Goal: Task Accomplishment & Management: Manage account settings

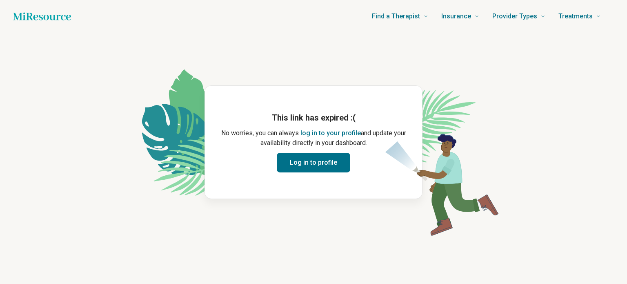
click at [305, 164] on button "Log in to profile" at bounding box center [314, 163] width 74 height 20
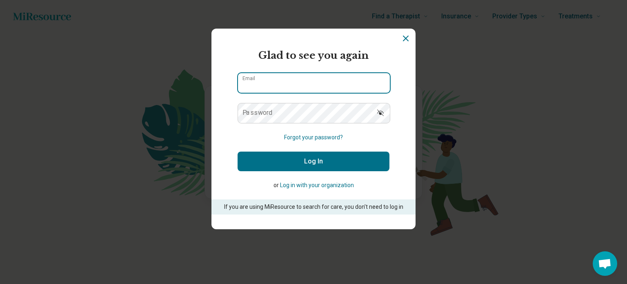
click at [288, 81] on input "Email" at bounding box center [314, 83] width 152 height 20
type input "**********"
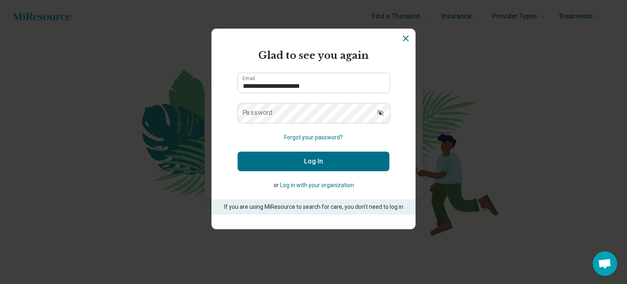
click at [305, 138] on button "Forgot your password?" at bounding box center [313, 137] width 59 height 9
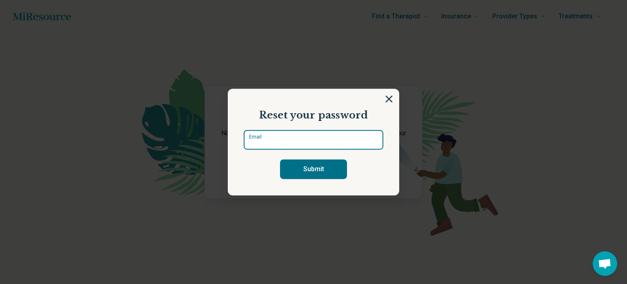
click at [305, 138] on input "Email" at bounding box center [314, 140] width 140 height 20
type input "**********"
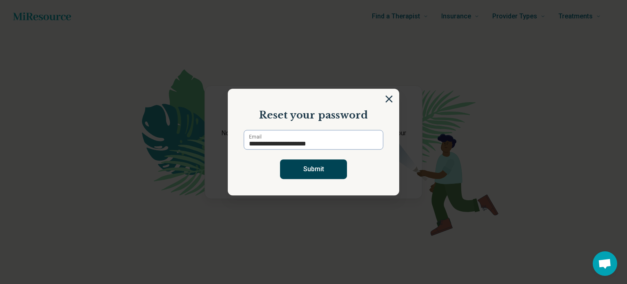
click at [313, 170] on button "Submit" at bounding box center [313, 169] width 67 height 20
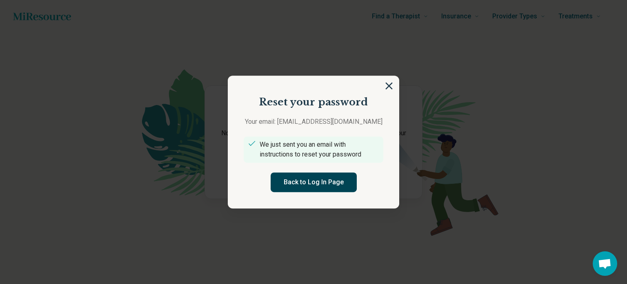
click at [310, 183] on button "Back to Log In Page" at bounding box center [314, 182] width 86 height 20
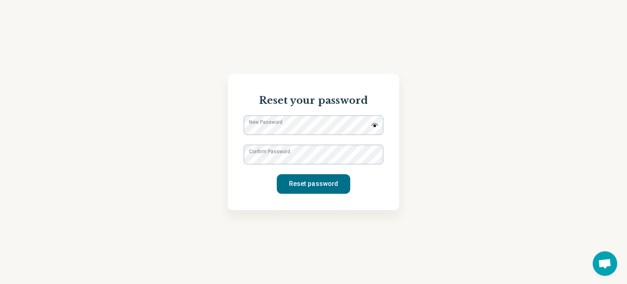
click at [283, 124] on label "New Password" at bounding box center [265, 121] width 33 height 7
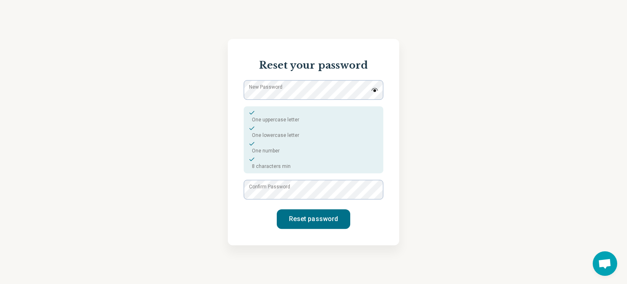
click at [375, 89] on img at bounding box center [374, 90] width 7 height 4
click at [290, 188] on label "Confirm Password" at bounding box center [269, 186] width 41 height 7
click at [297, 218] on button "Reset password" at bounding box center [314, 219] width 74 height 20
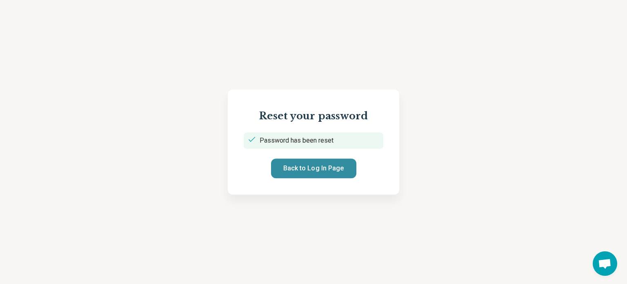
click at [296, 167] on button "Back to Log In Page" at bounding box center [313, 168] width 85 height 20
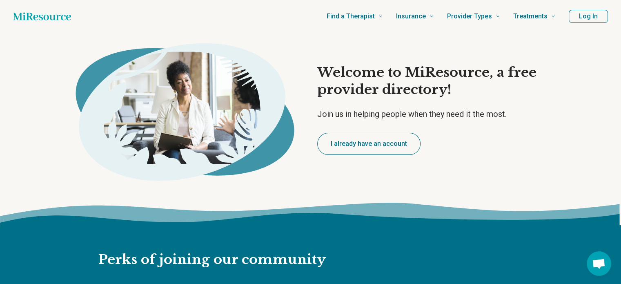
click at [587, 18] on button "Log In" at bounding box center [588, 16] width 39 height 13
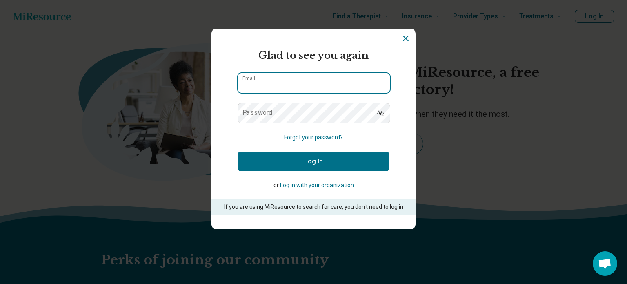
type input "**********"
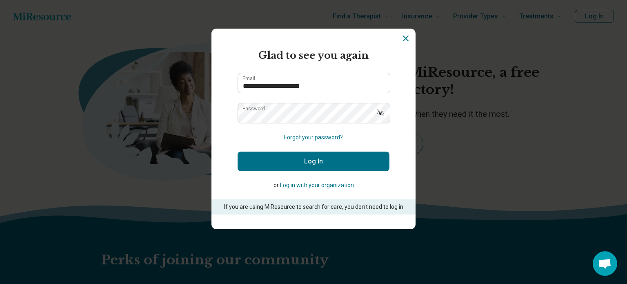
click at [377, 111] on icon "Show password" at bounding box center [381, 113] width 8 height 8
click at [307, 163] on button "Log In" at bounding box center [314, 162] width 152 height 20
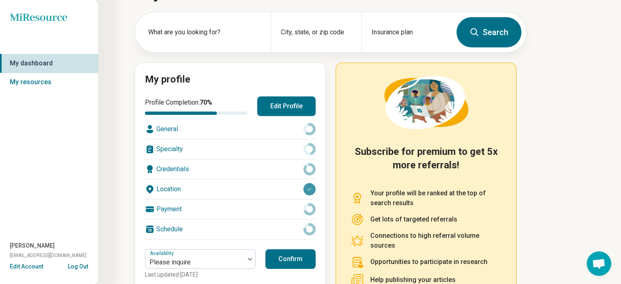
scroll to position [100, 0]
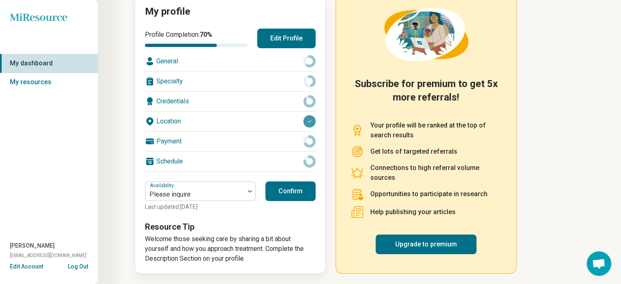
click at [295, 191] on button "Confirm" at bounding box center [290, 191] width 50 height 20
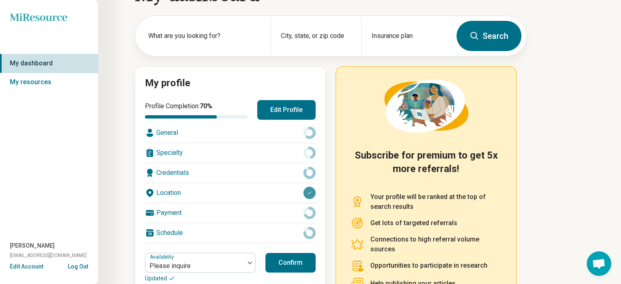
scroll to position [0, 0]
